Goal: Communication & Community: Answer question/provide support

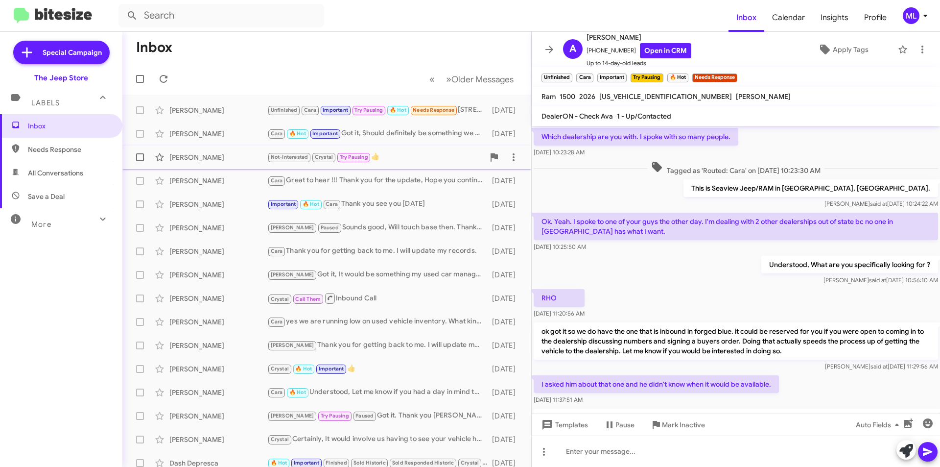
scroll to position [673, 0]
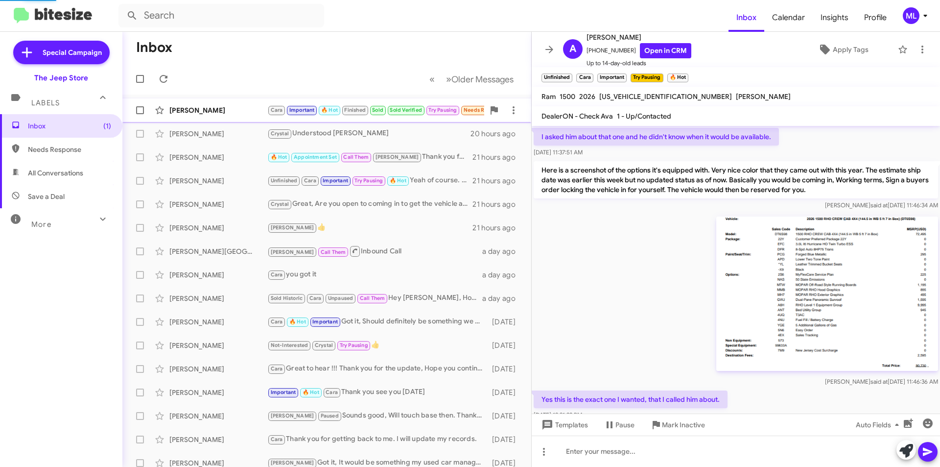
scroll to position [727, 0]
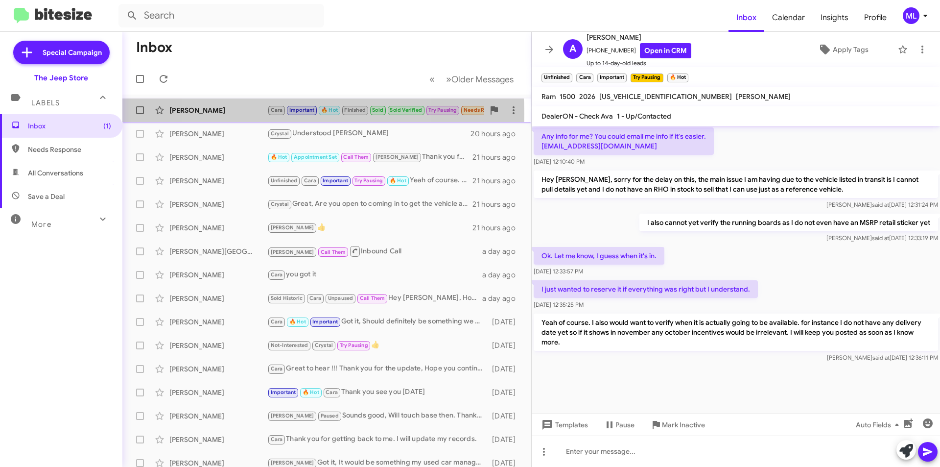
click at [291, 114] on small "Important" at bounding box center [302, 110] width 30 height 9
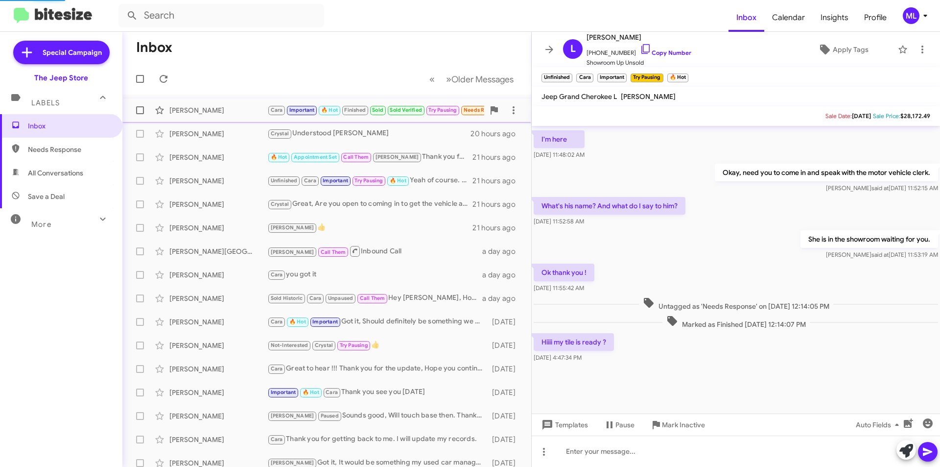
scroll to position [419, 0]
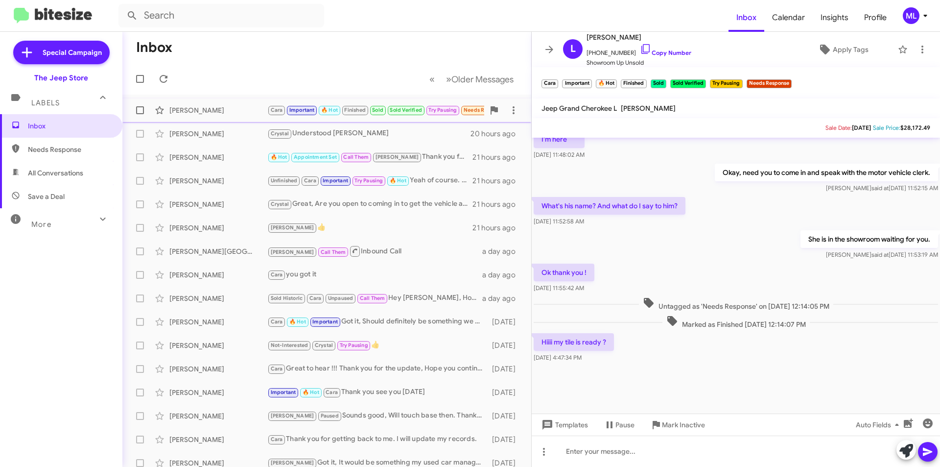
click at [304, 107] on span "Important" at bounding box center [301, 110] width 25 height 6
drag, startPoint x: 627, startPoint y: 57, endPoint x: 592, endPoint y: 51, distance: 35.3
click at [592, 51] on span "+18488449049 Copy Number" at bounding box center [638, 50] width 105 height 15
copy span "8488449049"
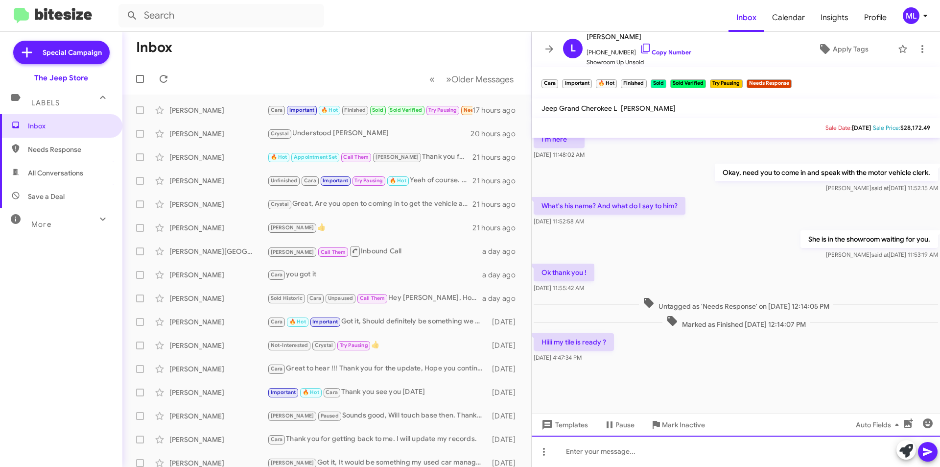
click at [584, 461] on div at bounding box center [736, 450] width 408 height 31
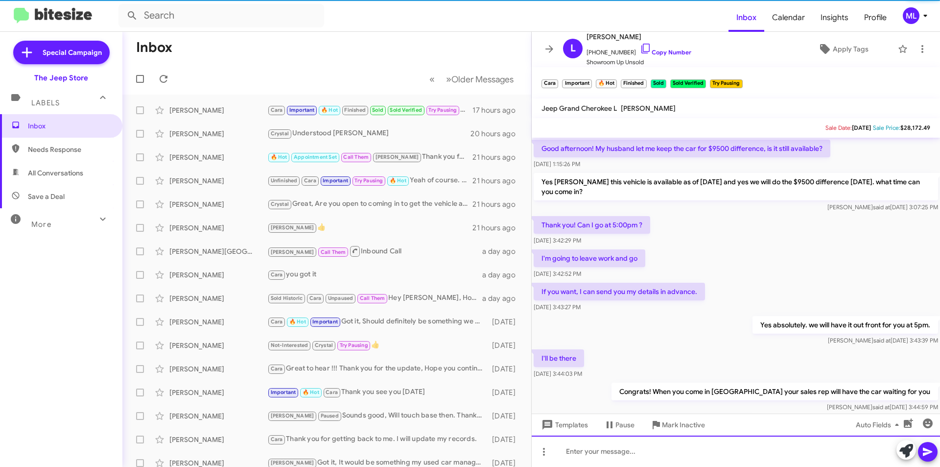
scroll to position [49, 0]
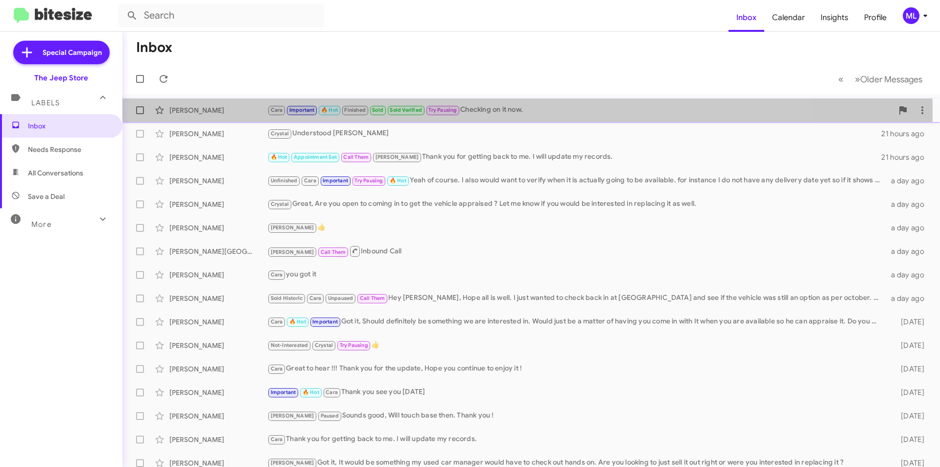
click at [374, 113] on span "Sold" at bounding box center [377, 110] width 11 height 6
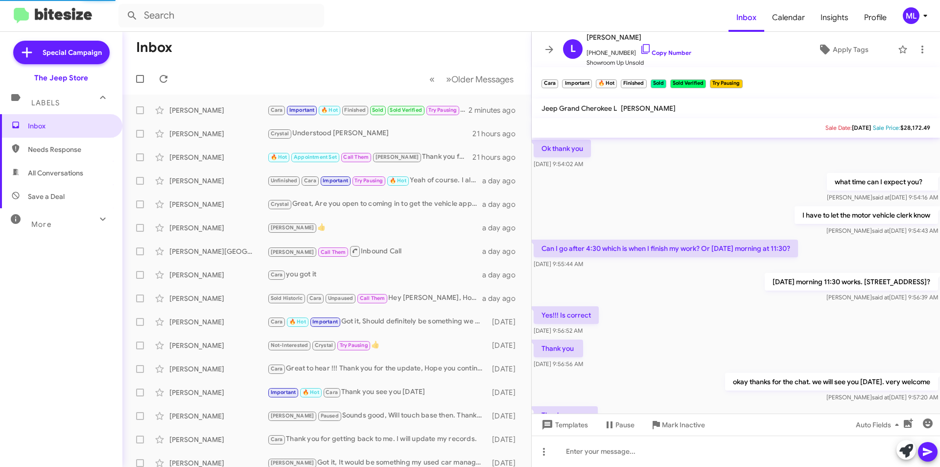
scroll to position [409, 0]
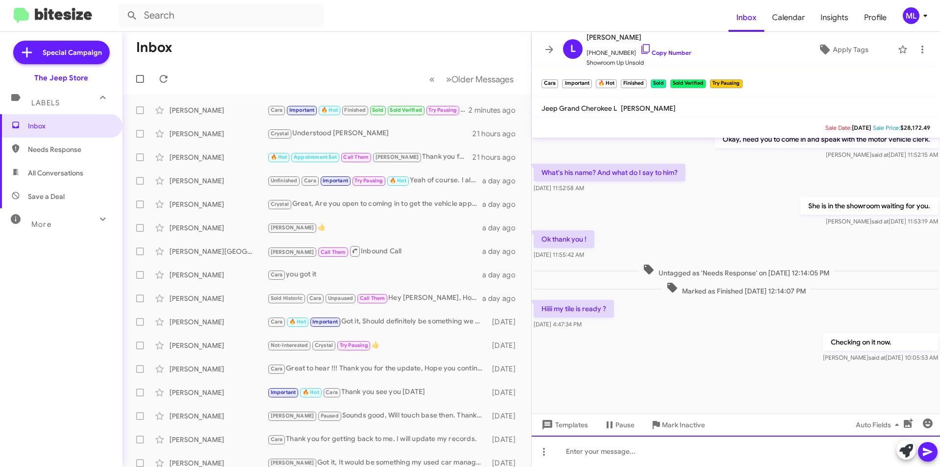
click at [703, 459] on div at bounding box center [736, 450] width 408 height 31
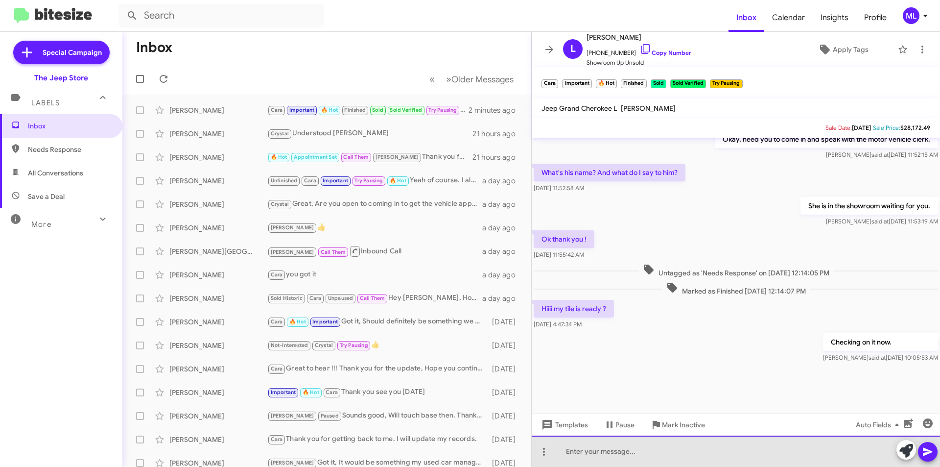
click at [703, 459] on div at bounding box center [736, 450] width 408 height 31
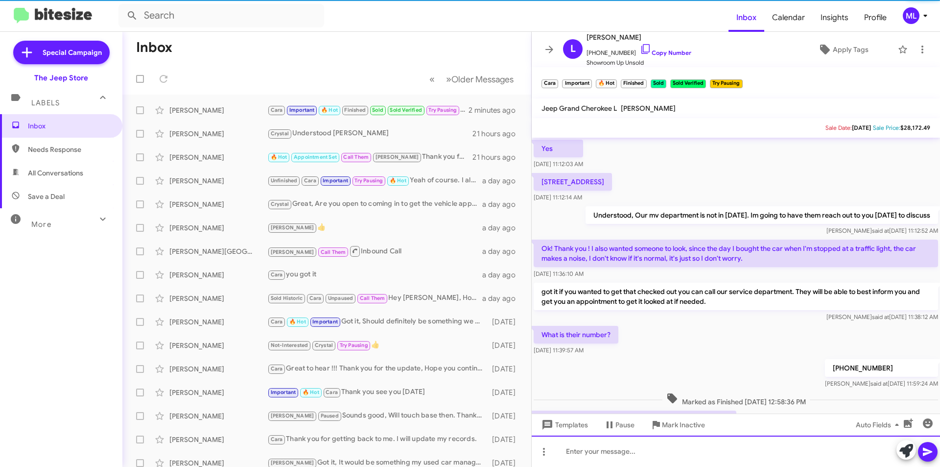
scroll to position [49, 0]
